Goal: Task Accomplishment & Management: Use online tool/utility

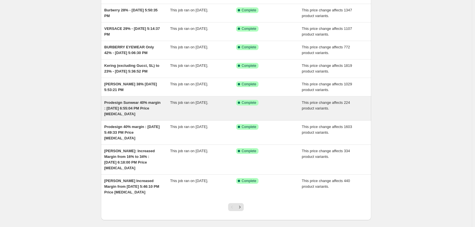
scroll to position [57, 0]
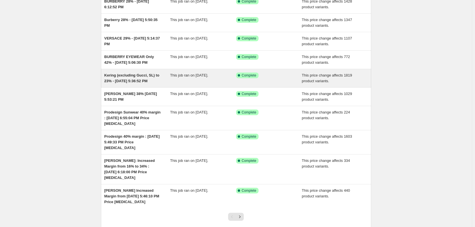
click at [138, 77] on span "Kering (excluding Gucci, SL) to 23% - Aug 22, 2025, 5:36:52 PM" at bounding box center [131, 78] width 55 height 10
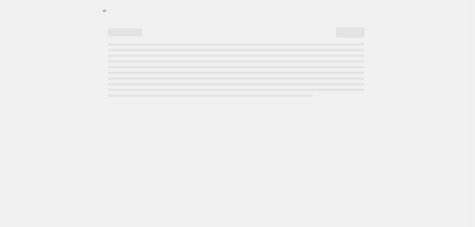
select select "margin"
select select "no_change"
select select "collection"
select select "product_status"
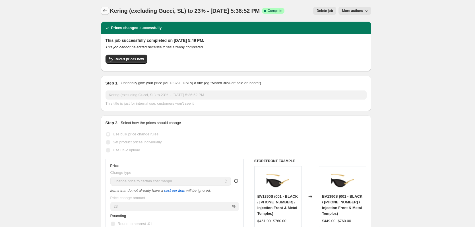
click at [106, 10] on icon "Price change jobs" at bounding box center [105, 11] width 6 height 6
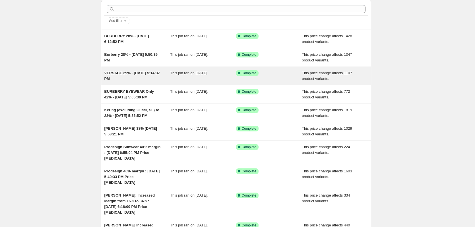
scroll to position [28, 0]
